Goal: Transaction & Acquisition: Purchase product/service

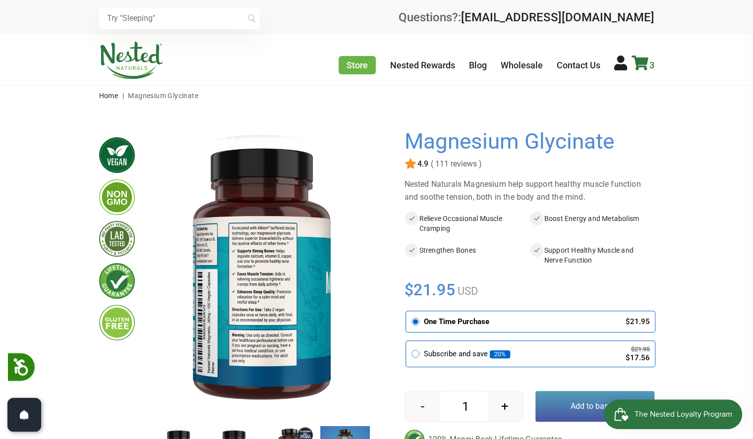
click at [641, 66] on icon at bounding box center [640, 63] width 17 height 15
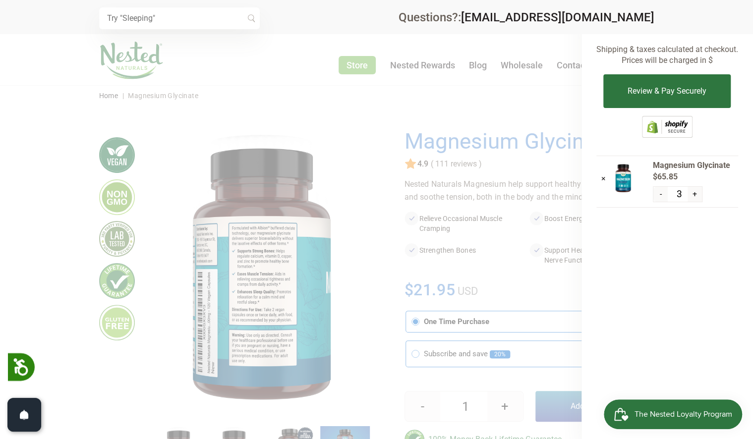
click at [661, 409] on span "The Nested Loyalty Program" at bounding box center [684, 414] width 98 height 15
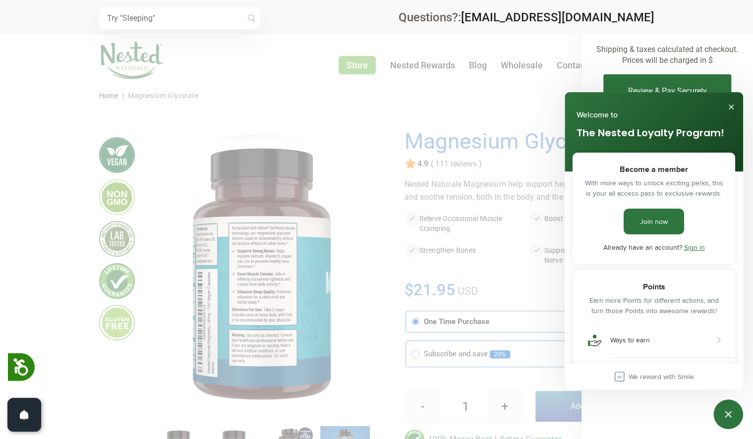
click at [737, 414] on div "The Nested Loyalty Program" at bounding box center [739, 414] width 98 height 15
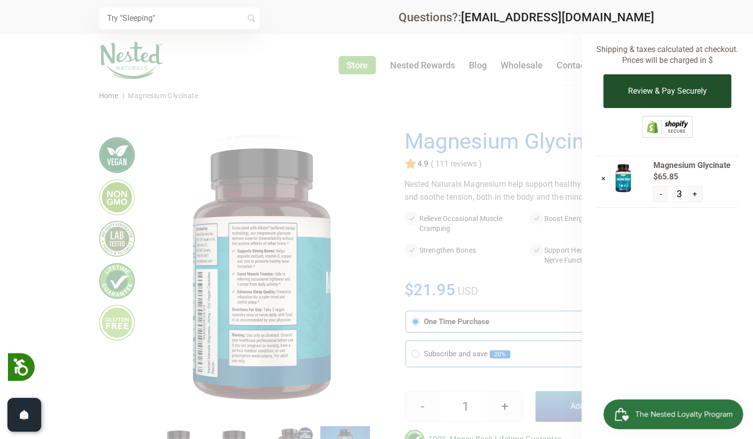
click at [654, 94] on button "Review & Pay Securely" at bounding box center [666, 91] width 127 height 34
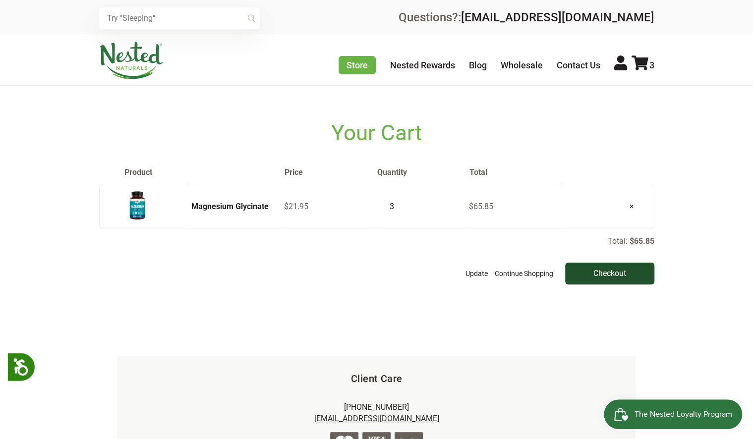
click at [592, 270] on input "Checkout" at bounding box center [609, 274] width 89 height 22
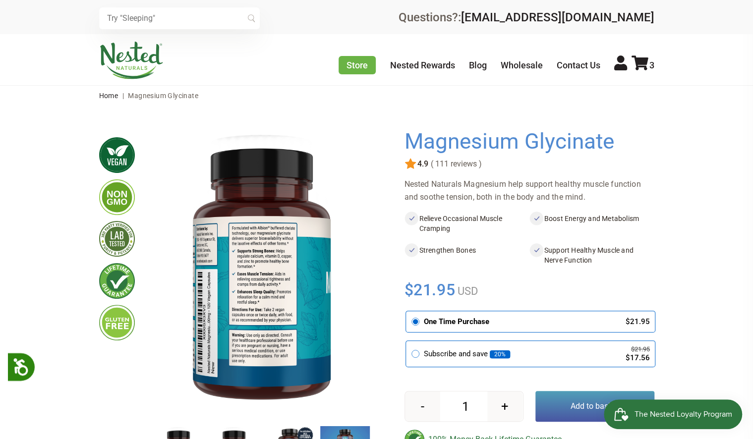
click at [118, 63] on img at bounding box center [131, 61] width 64 height 38
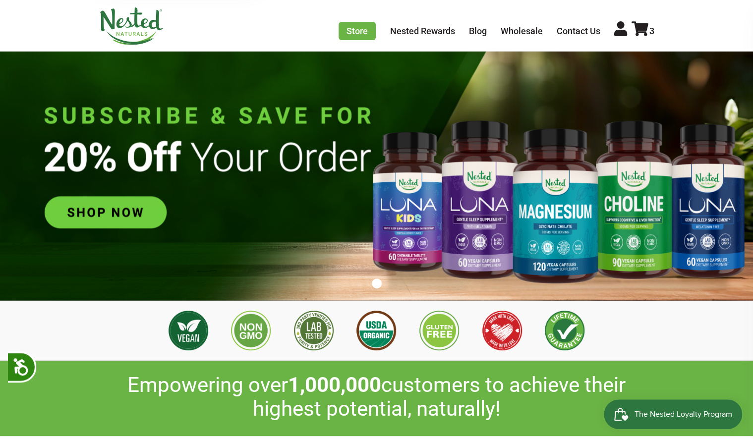
scroll to position [0, 348]
